Goal: Task Accomplishment & Management: Manage account settings

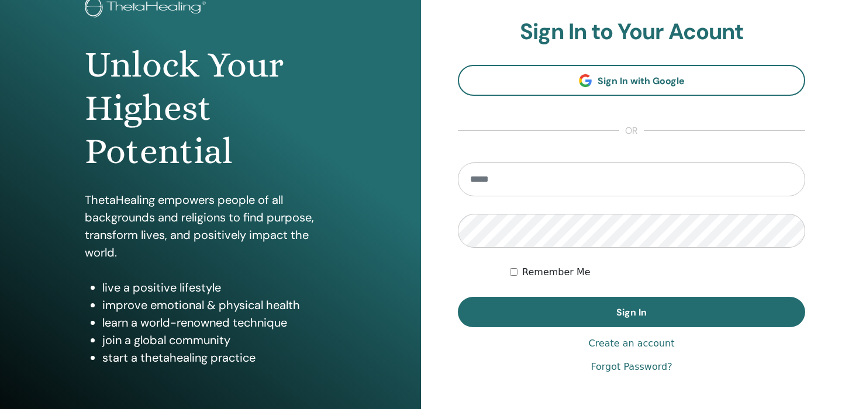
scroll to position [106, 0]
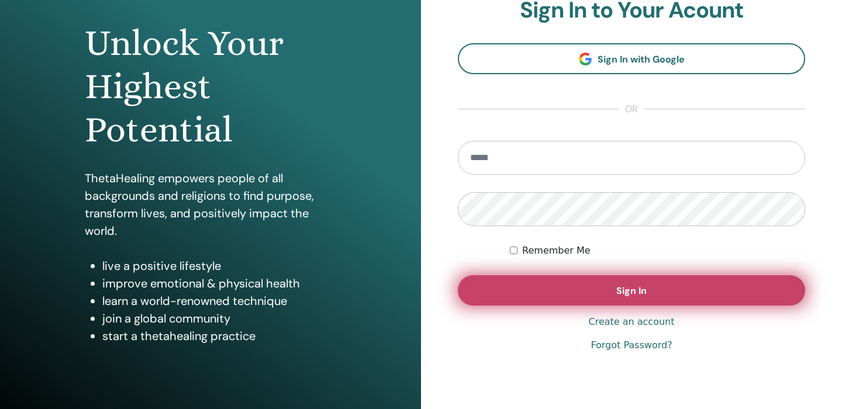
type input "**********"
click at [529, 292] on button "Sign In" at bounding box center [631, 291] width 347 height 30
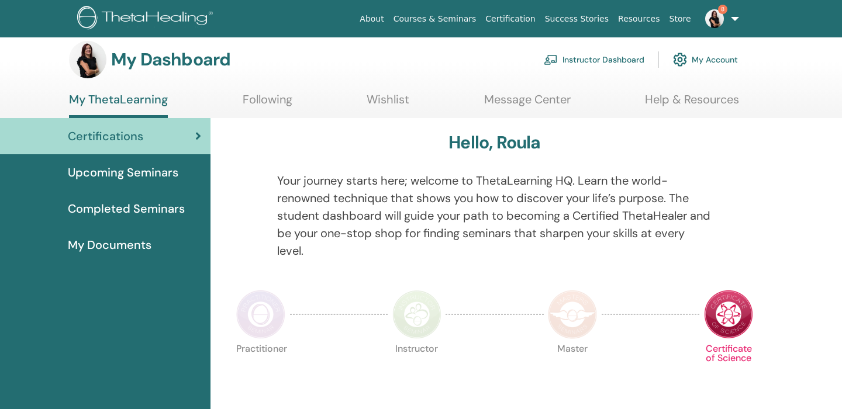
scroll to position [12, 0]
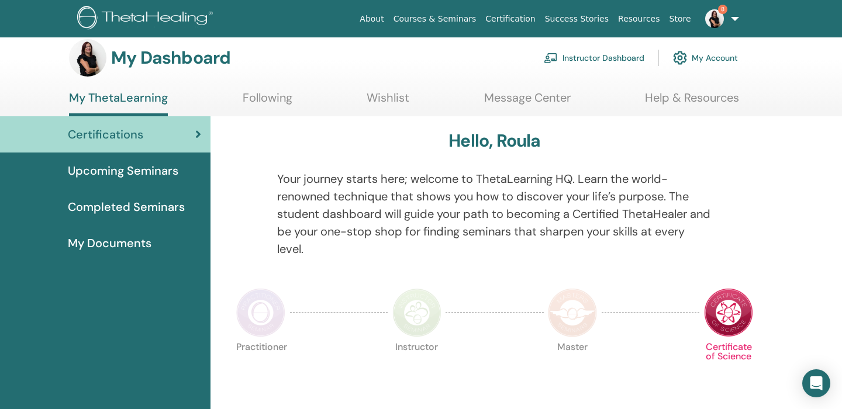
click at [590, 53] on link "Instructor Dashboard" at bounding box center [594, 58] width 101 height 26
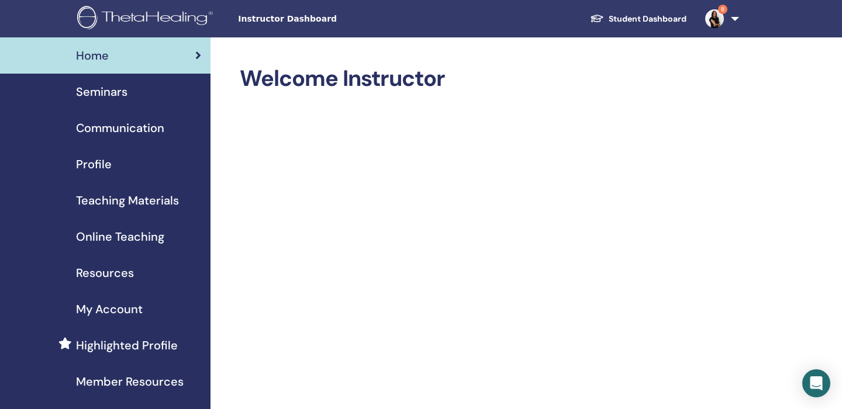
click at [121, 95] on span "Seminars" at bounding box center [101, 92] width 51 height 18
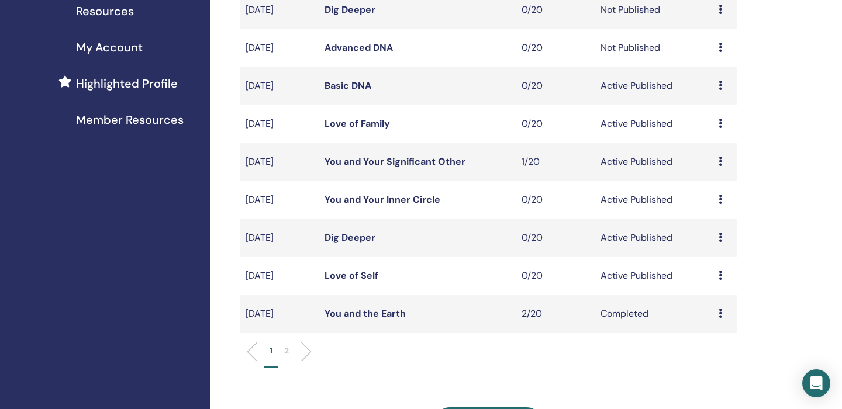
scroll to position [265, 0]
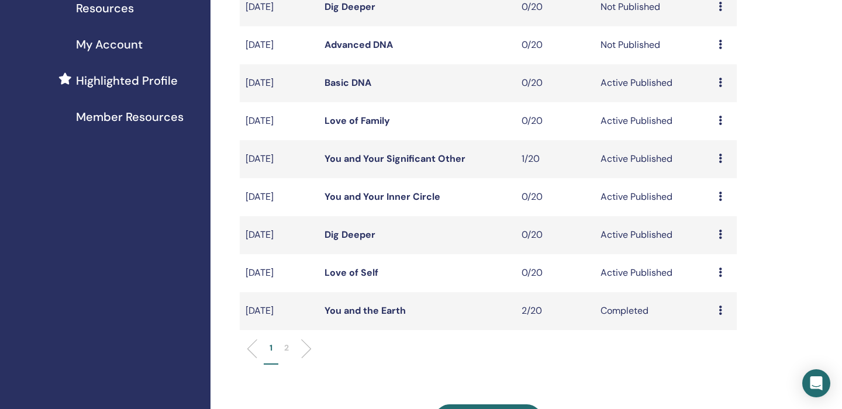
click at [720, 272] on icon at bounding box center [721, 272] width 4 height 9
click at [710, 332] on p "Cancel" at bounding box center [715, 335] width 44 height 14
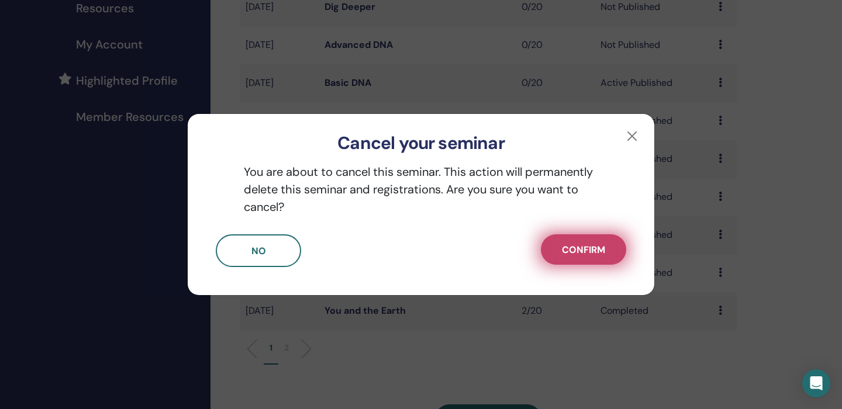
click at [580, 246] on span "Confirm" at bounding box center [583, 250] width 43 height 12
